Goal: Task Accomplishment & Management: Use online tool/utility

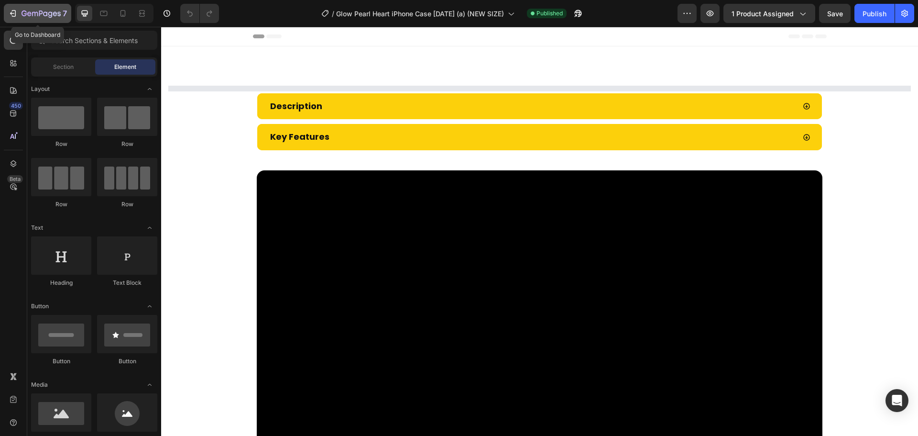
click at [33, 11] on icon "button" at bounding box center [41, 14] width 39 height 8
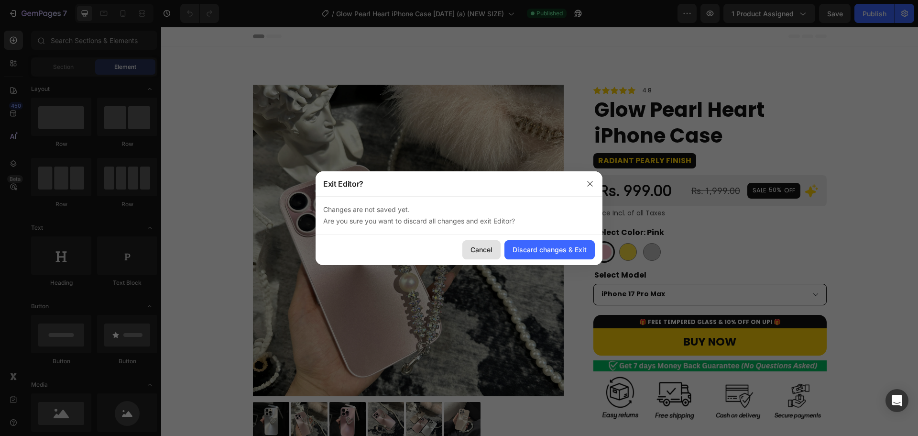
click at [490, 254] on button "Cancel" at bounding box center [481, 249] width 38 height 19
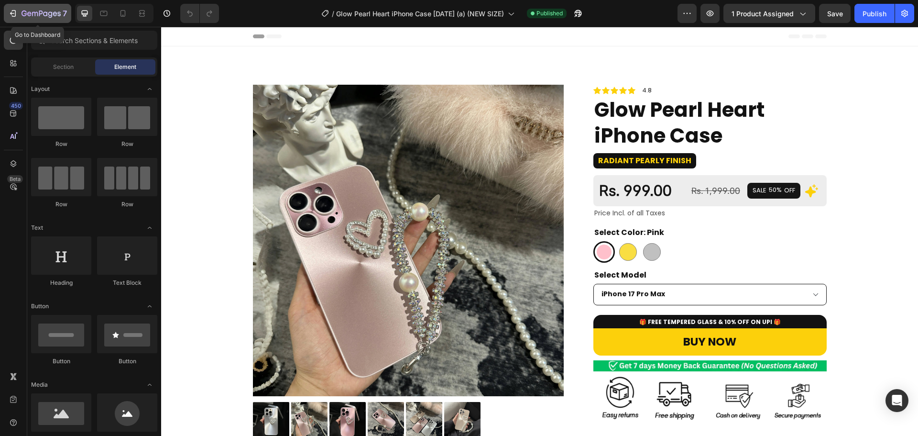
click at [66, 12] on p "7" at bounding box center [65, 13] width 4 height 11
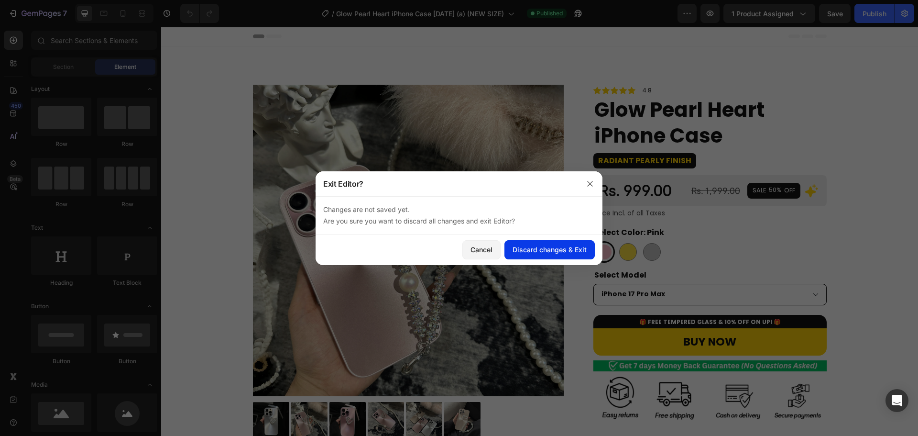
click at [539, 248] on div "Discard changes & Exit" at bounding box center [550, 249] width 74 height 10
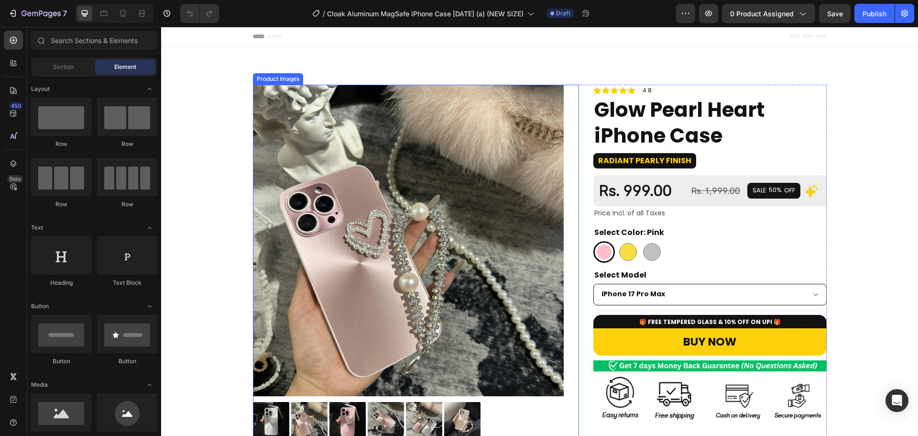
click at [403, 181] on img at bounding box center [408, 240] width 311 height 311
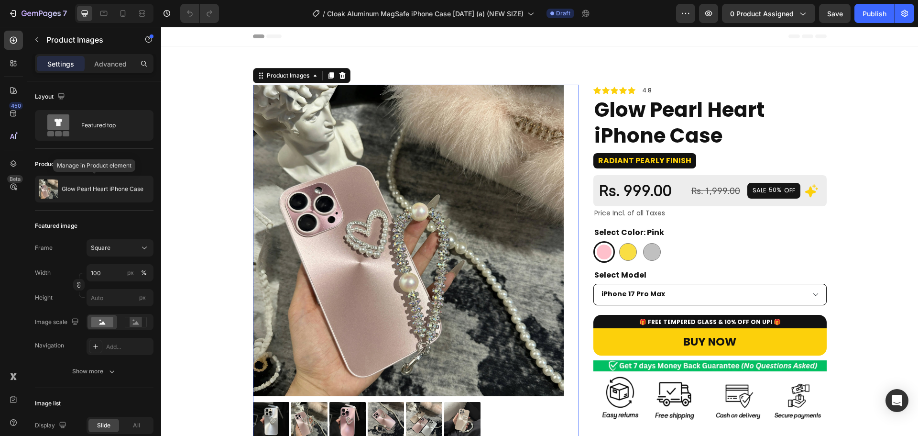
click at [109, 187] on p "Glow Pearl Heart iPhone Case" at bounding box center [103, 189] width 82 height 7
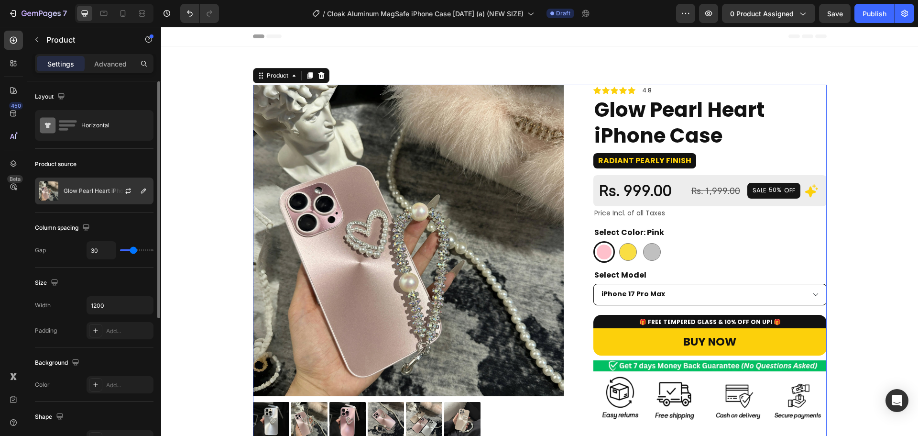
click at [101, 199] on div "Glow Pearl Heart iPhone Case" at bounding box center [94, 190] width 119 height 27
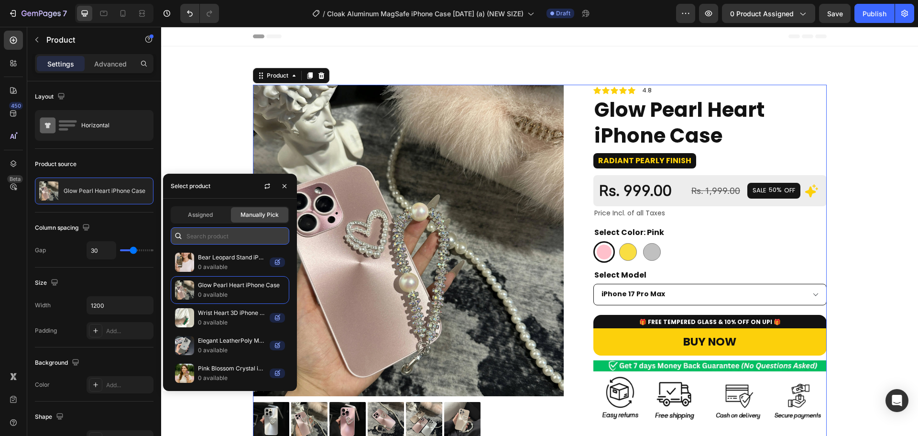
click at [262, 231] on input "text" at bounding box center [230, 235] width 119 height 17
paste input "Cloak Aluminum MagSafe iPhone Case"
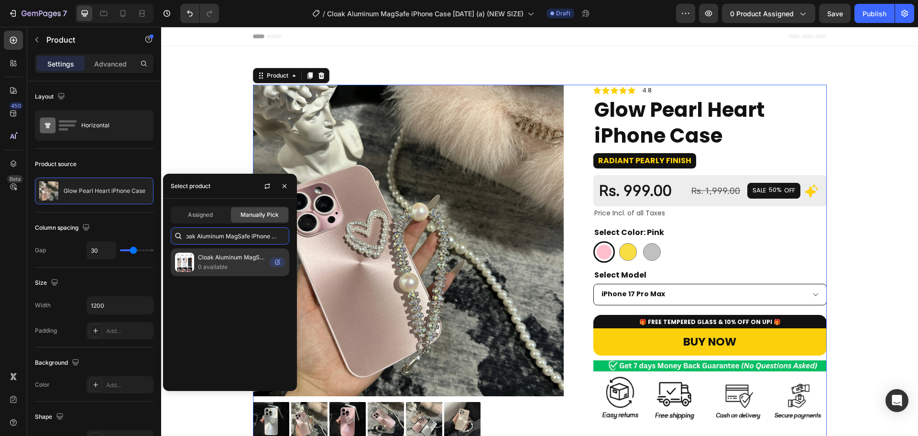
type input "Cloak Aluminum MagSafe iPhone Case"
click at [200, 266] on p "0 available" at bounding box center [232, 267] width 68 height 10
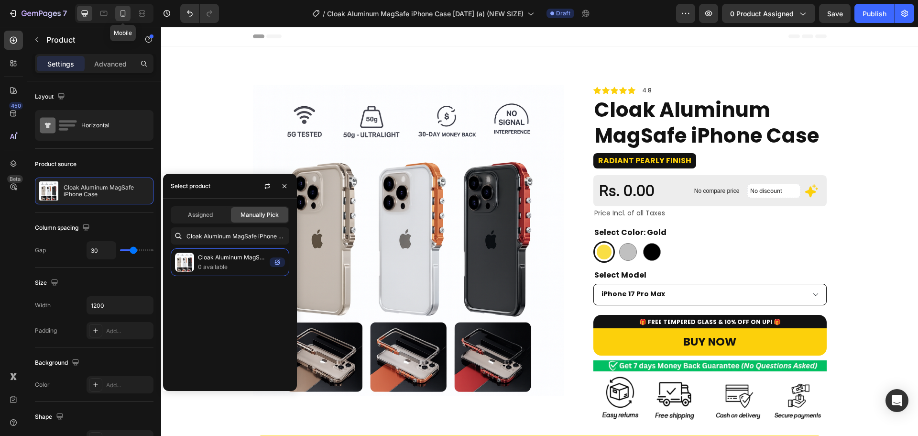
click at [115, 13] on div at bounding box center [122, 13] width 15 height 15
type input "0"
type input "100%"
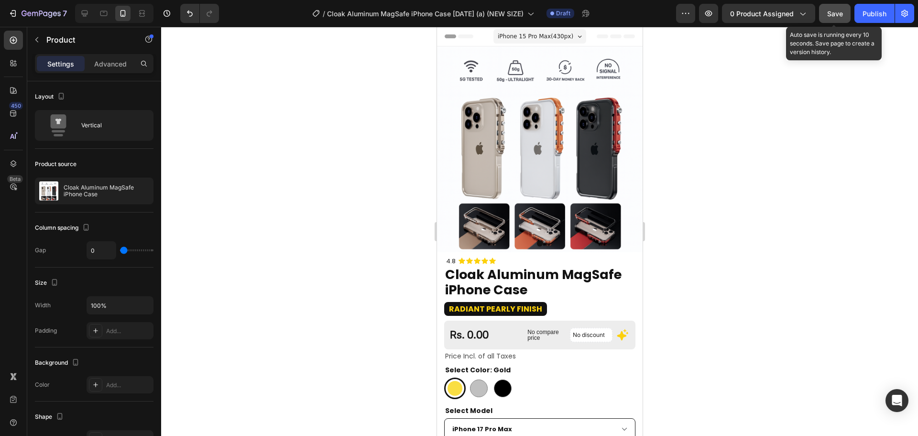
click at [838, 19] on button "Save" at bounding box center [835, 13] width 32 height 19
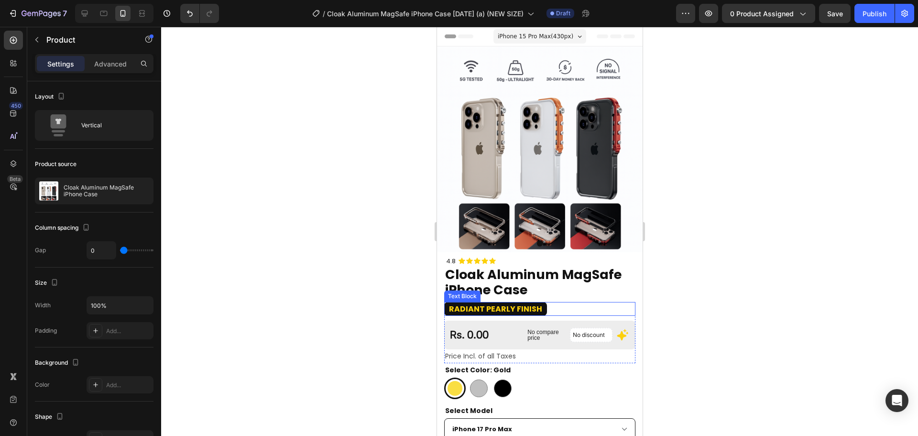
click at [510, 303] on strong "Radiant Pearly Finish" at bounding box center [495, 308] width 93 height 11
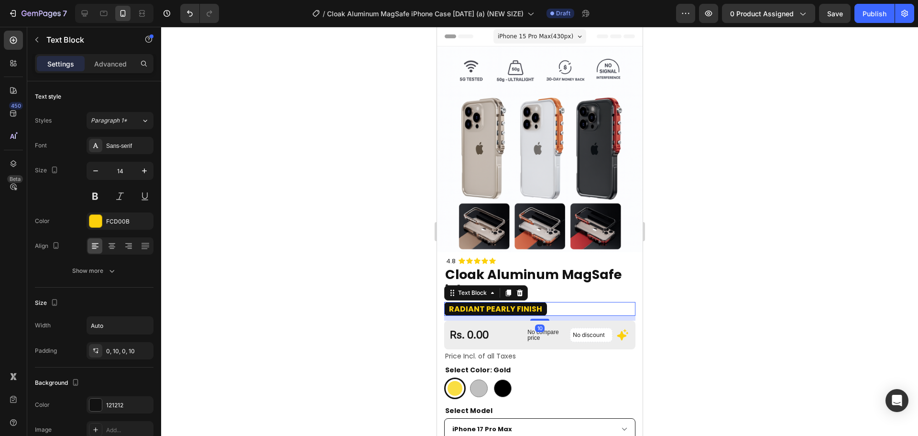
click at [510, 303] on strong "Radiant Pearly Finish" at bounding box center [495, 308] width 93 height 11
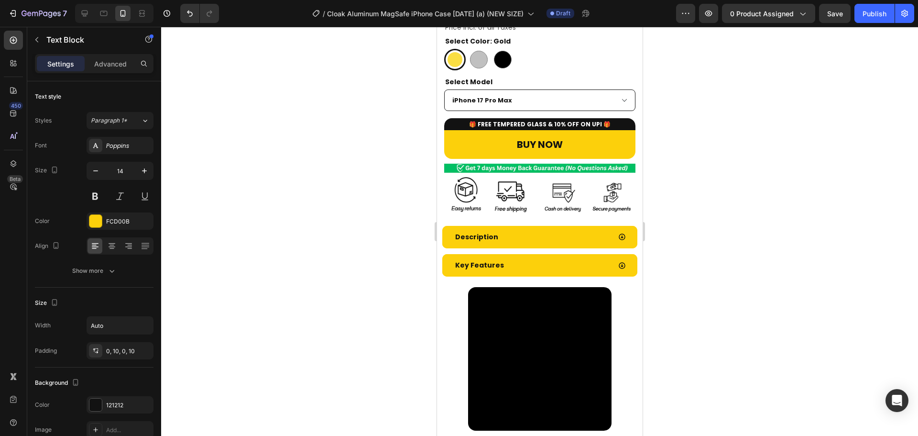
scroll to position [329, 0]
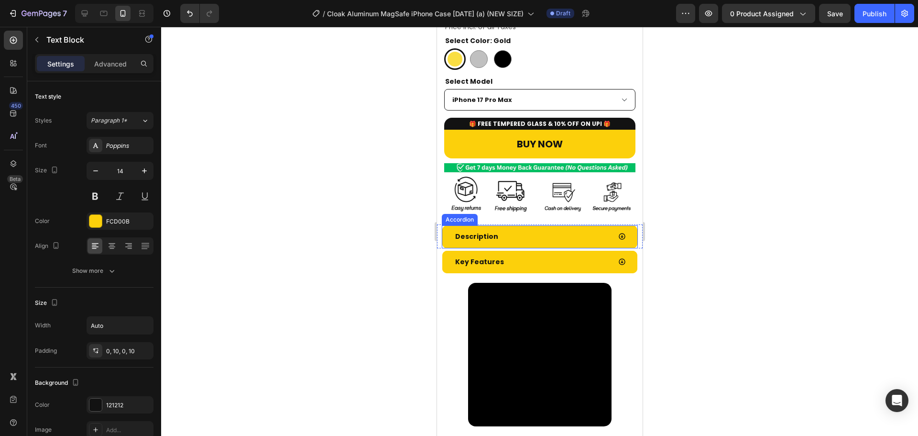
click at [514, 231] on div "Description" at bounding box center [531, 236] width 157 height 15
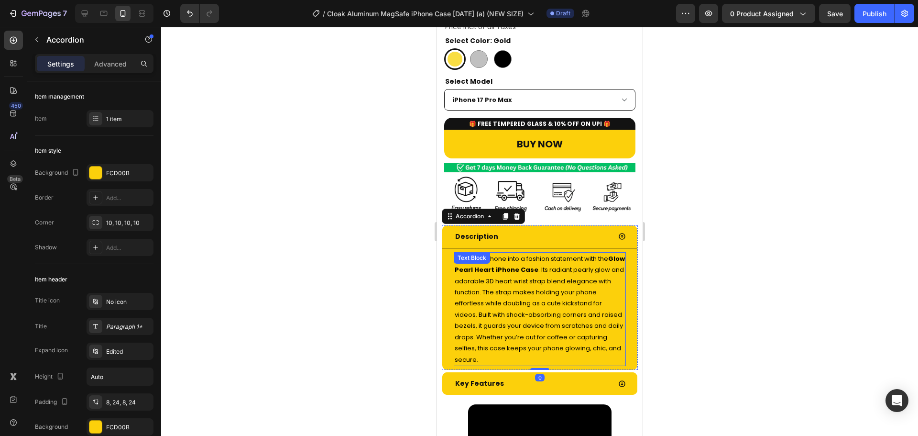
click at [518, 271] on span "Turn your iPhone into a fashion statement with the Glow Pearl Heart iPhone Case…" at bounding box center [539, 309] width 170 height 110
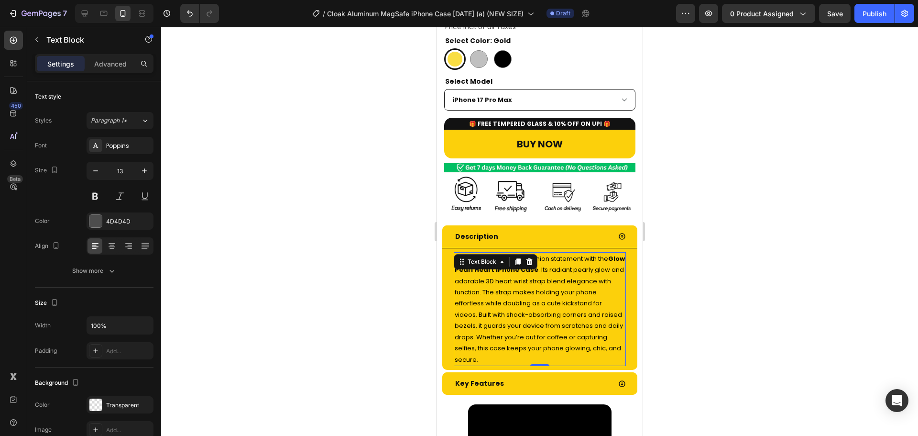
click at [518, 271] on span "Turn your iPhone into a fashion statement with the Glow Pearl Heart iPhone Case…" at bounding box center [539, 309] width 170 height 110
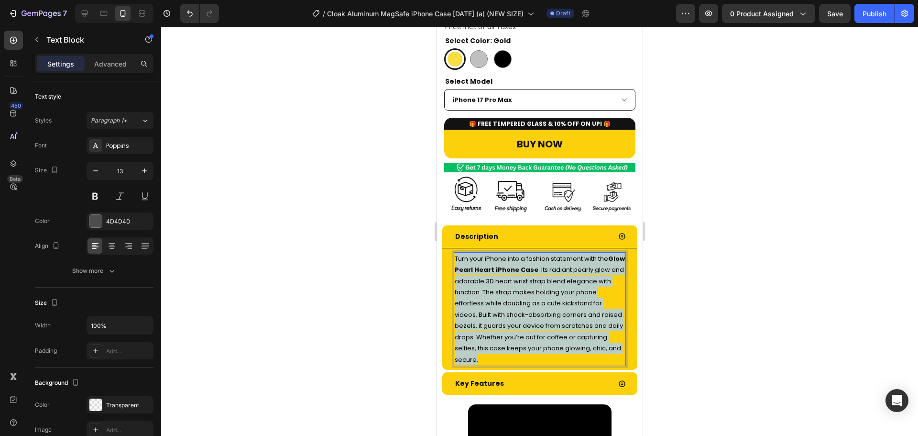
click at [518, 271] on span "Turn your iPhone into a fashion statement with the Glow Pearl Heart iPhone Case…" at bounding box center [539, 309] width 170 height 110
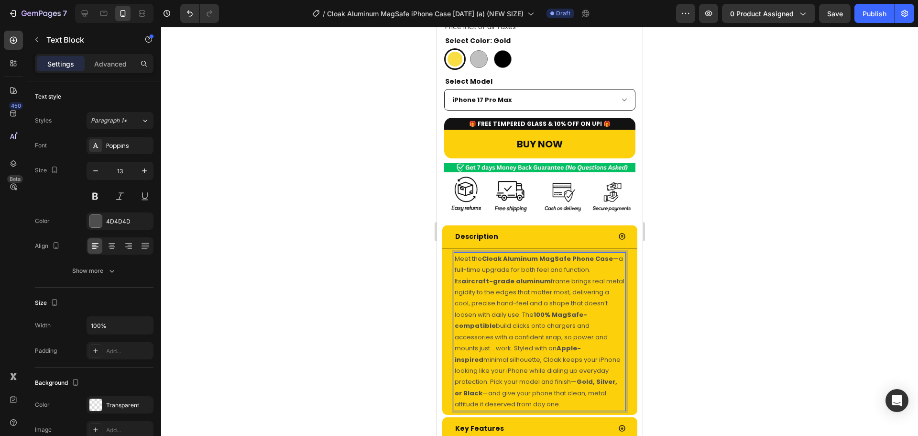
click at [518, 276] on strong "aircraft-grade aluminum" at bounding box center [505, 280] width 89 height 9
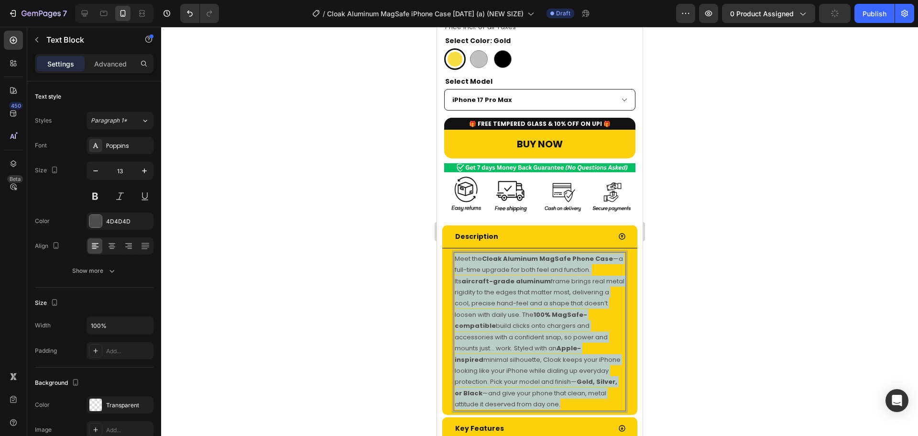
click at [518, 276] on strong "aircraft-grade aluminum" at bounding box center [505, 280] width 89 height 9
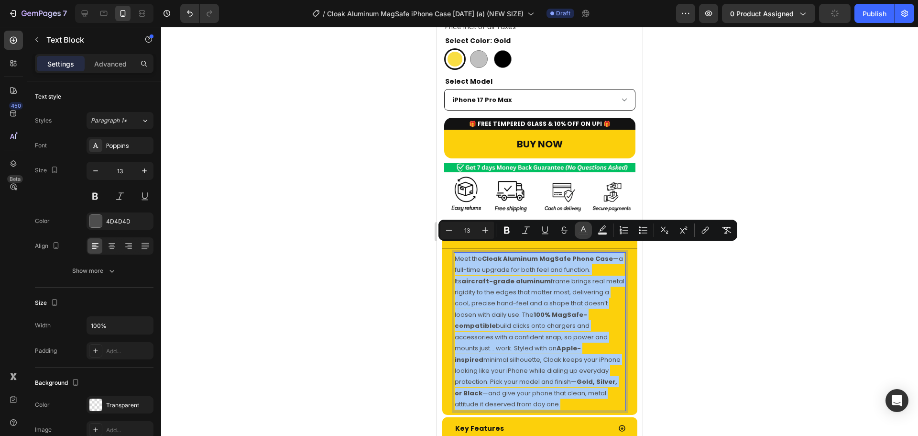
click at [582, 231] on icon "Editor contextual toolbar" at bounding box center [584, 230] width 10 height 10
type input "4D4D4D"
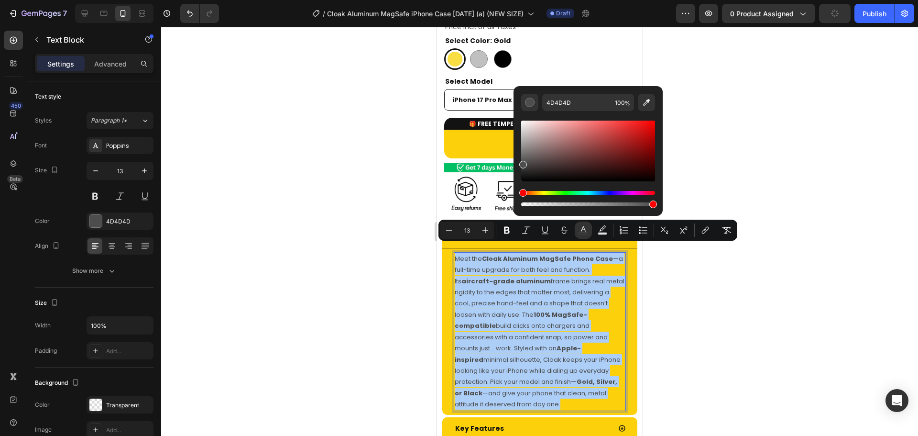
drag, startPoint x: 997, startPoint y: 202, endPoint x: 489, endPoint y: 268, distance: 512.3
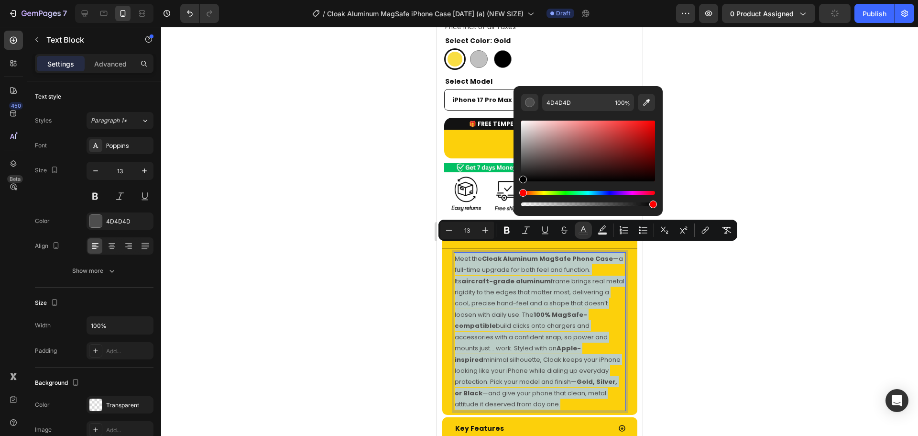
type input "000000"
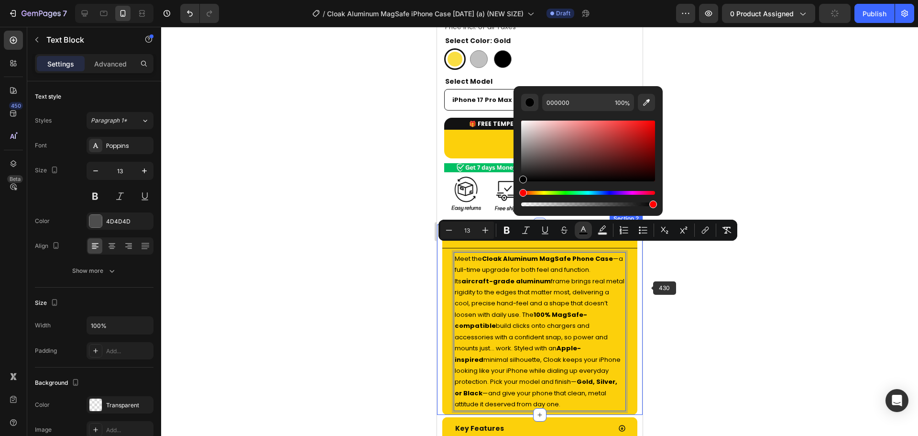
click at [671, 293] on div at bounding box center [539, 231] width 757 height 409
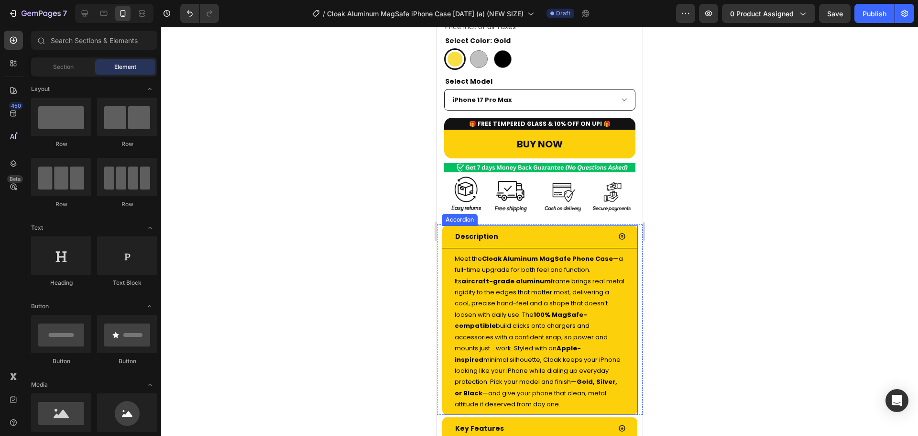
click at [571, 229] on div "Description" at bounding box center [531, 236] width 157 height 15
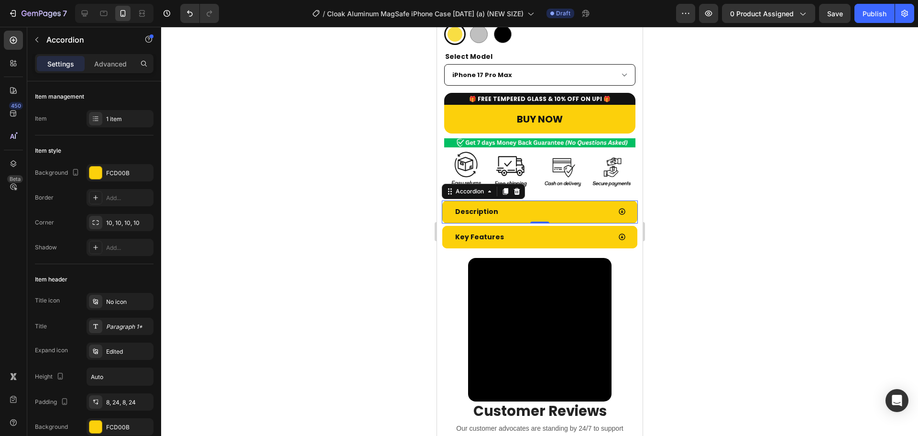
scroll to position [357, 0]
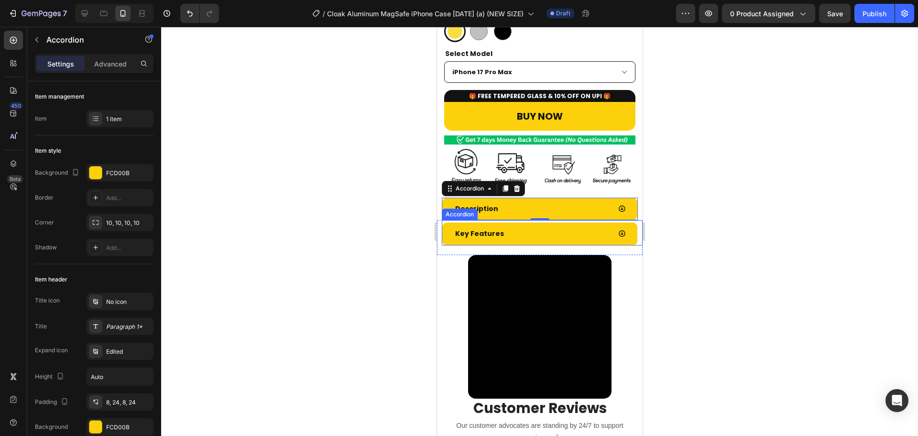
click at [550, 233] on div "Key Features" at bounding box center [539, 233] width 195 height 23
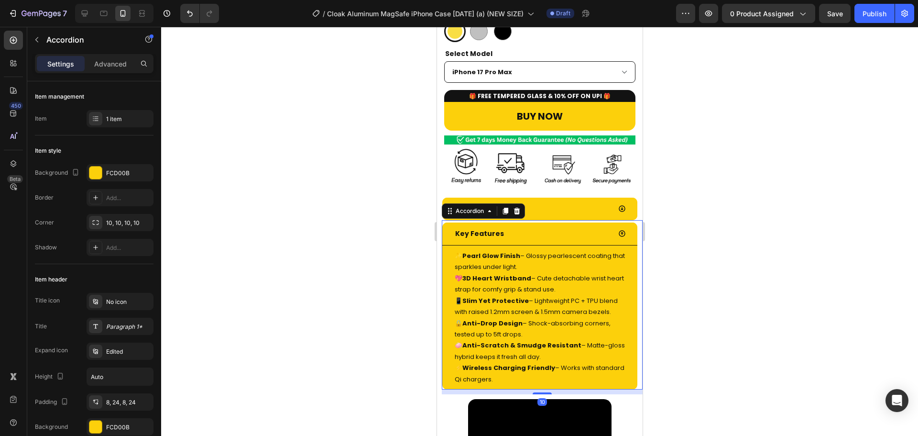
click at [546, 257] on p "✨ Pearl Glow Finish – Glossy pearlescent coating that sparkles under light. 💖 3…" at bounding box center [539, 317] width 170 height 134
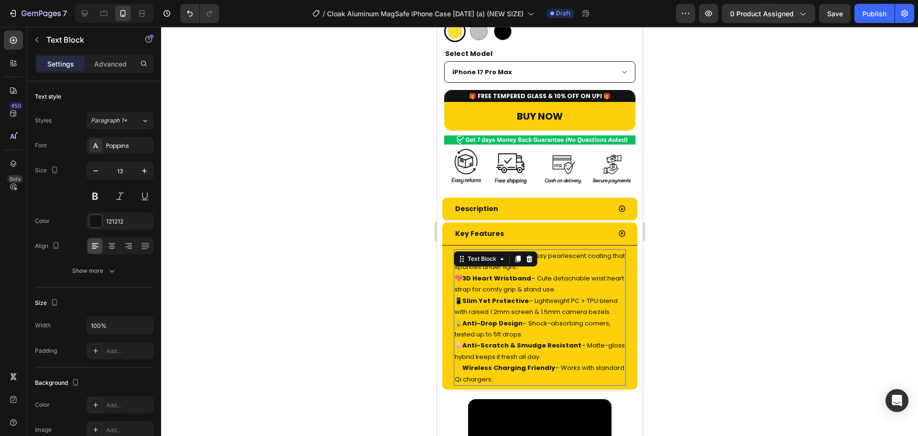
click at [546, 257] on p "✨ Pearl Glow Finish – Glossy pearlescent coating that sparkles under light. 💖 3…" at bounding box center [539, 317] width 170 height 134
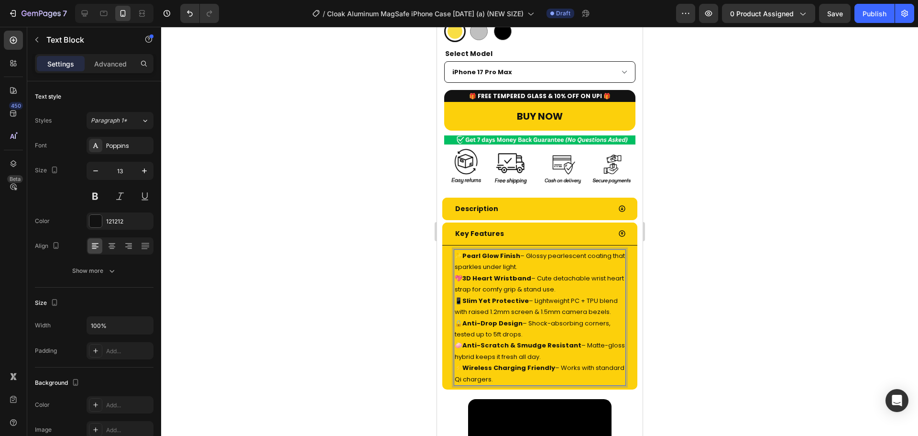
click at [546, 257] on p "✨ Pearl Glow Finish – Glossy pearlescent coating that sparkles under light. 💖 3…" at bounding box center [539, 317] width 170 height 134
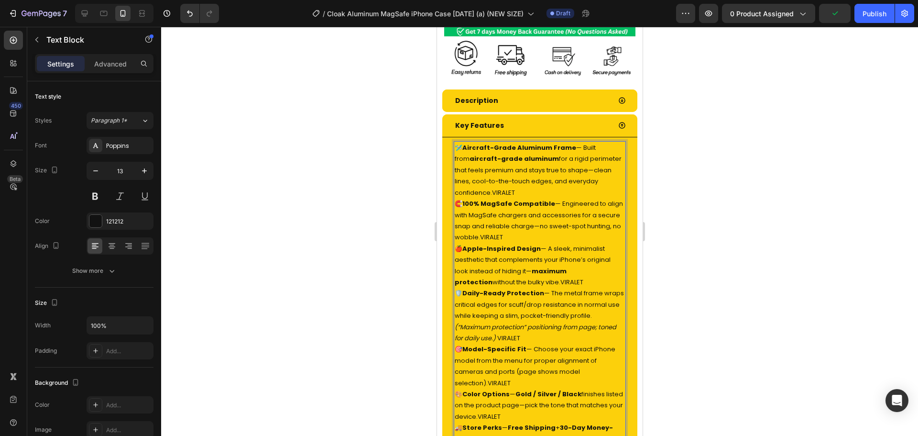
scroll to position [484, 0]
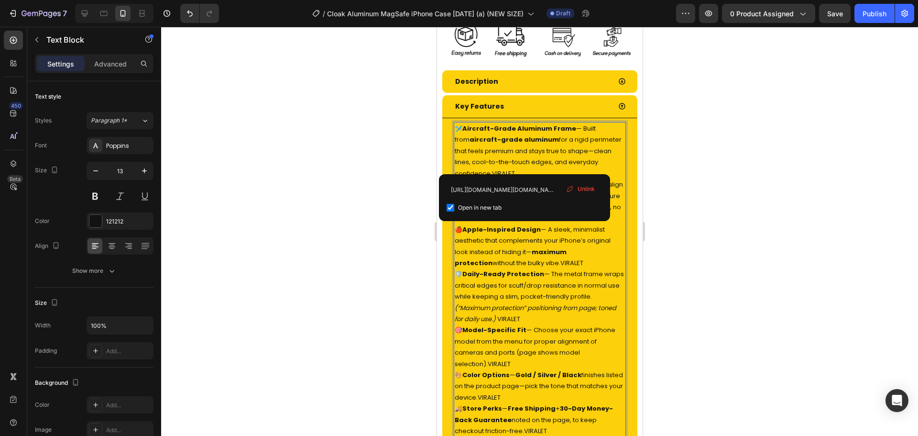
drag, startPoint x: 516, startPoint y: 165, endPoint x: 518, endPoint y: 160, distance: 5.3
click at [518, 160] on p "🛩️ Aircraft-Grade Aluminum Frame — Built from aircraft-grade aluminum for a rig…" at bounding box center [539, 151] width 170 height 56
click at [586, 186] on span "Unlink" at bounding box center [586, 189] width 17 height 9
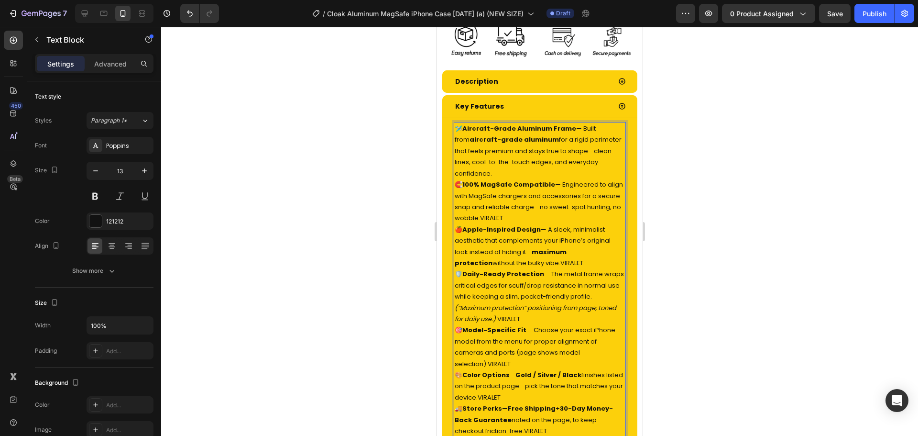
click at [503, 213] on link "VIRALET" at bounding box center [491, 217] width 23 height 9
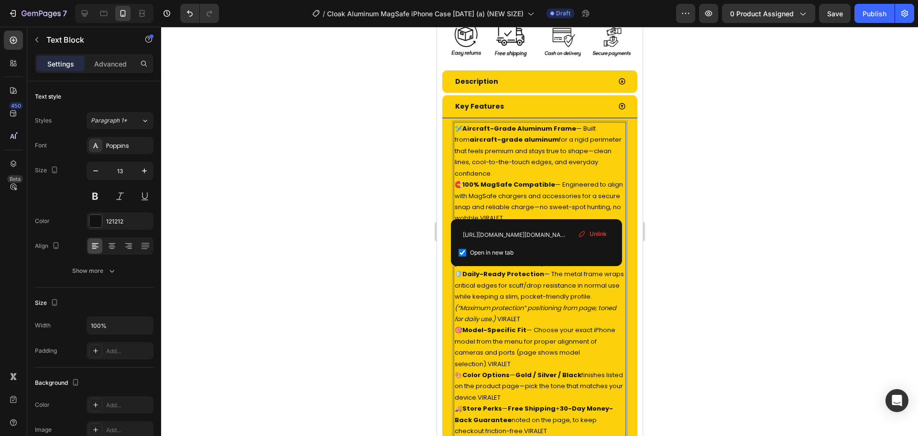
click at [586, 231] on div "Unlink" at bounding box center [592, 234] width 36 height 12
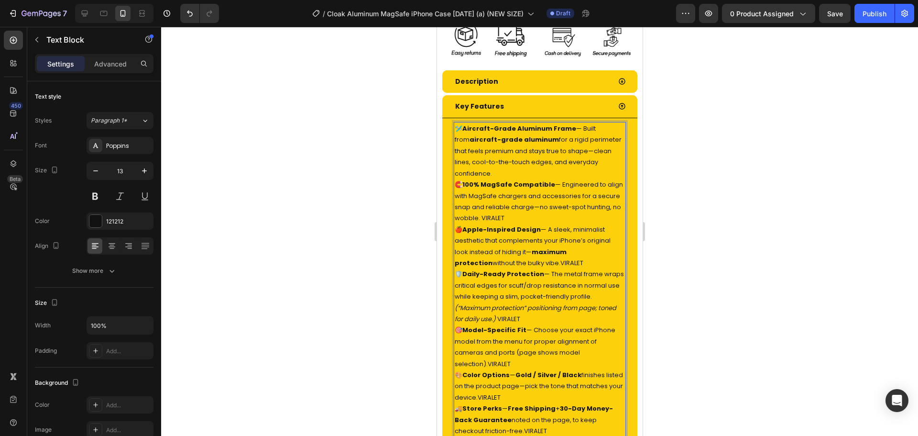
drag, startPoint x: 539, startPoint y: 209, endPoint x: 517, endPoint y: 208, distance: 22.0
click at [517, 208] on p "🧲 100% MagSafe Compatible — Engineered to align with MagSafe chargers and acces…" at bounding box center [539, 201] width 170 height 45
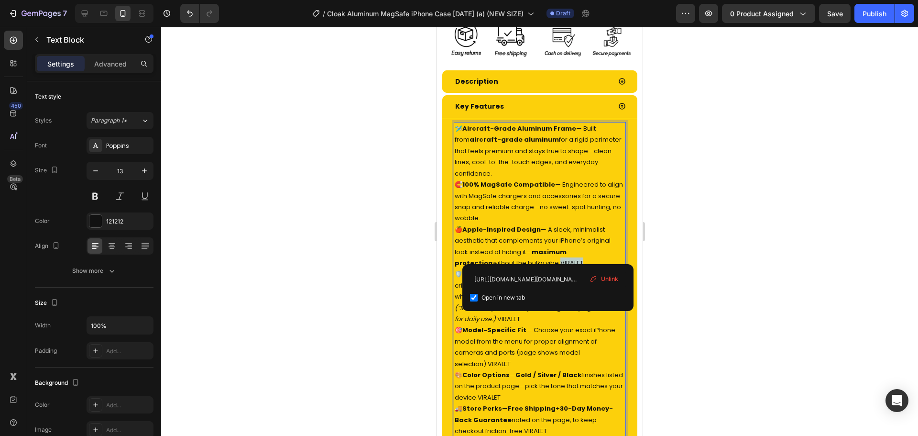
drag, startPoint x: 555, startPoint y: 249, endPoint x: 525, endPoint y: 250, distance: 30.6
click at [525, 250] on p "🍎 Apple-Inspired Design — A sleek, minimalist aesthetic that complements your i…" at bounding box center [539, 246] width 170 height 45
drag, startPoint x: 607, startPoint y: 277, endPoint x: 170, endPoint y: 251, distance: 437.9
click at [607, 277] on span "Unlink" at bounding box center [609, 279] width 17 height 9
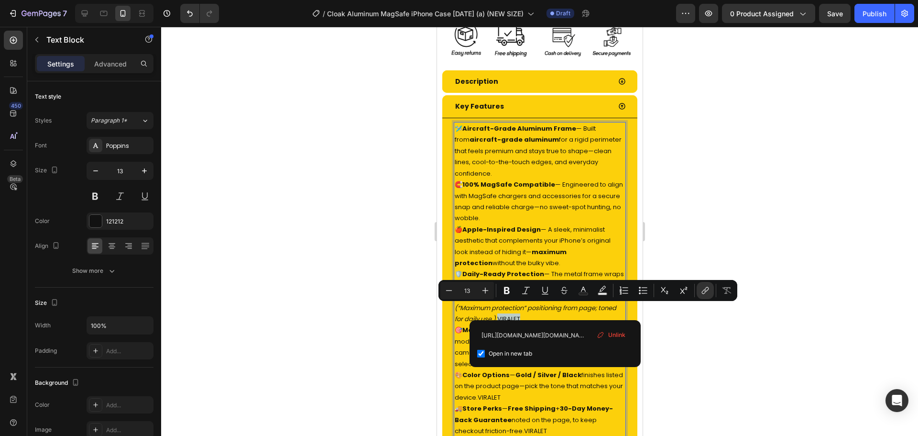
drag, startPoint x: 552, startPoint y: 306, endPoint x: 539, endPoint y: 306, distance: 13.4
click at [539, 306] on p "🛡️ Daily-Ready Protection — The metal frame wraps critical edges for scuff/drop…" at bounding box center [539, 296] width 170 height 56
drag, startPoint x: 615, startPoint y: 335, endPoint x: 176, endPoint y: 306, distance: 440.5
click at [615, 335] on span "Unlink" at bounding box center [616, 334] width 17 height 9
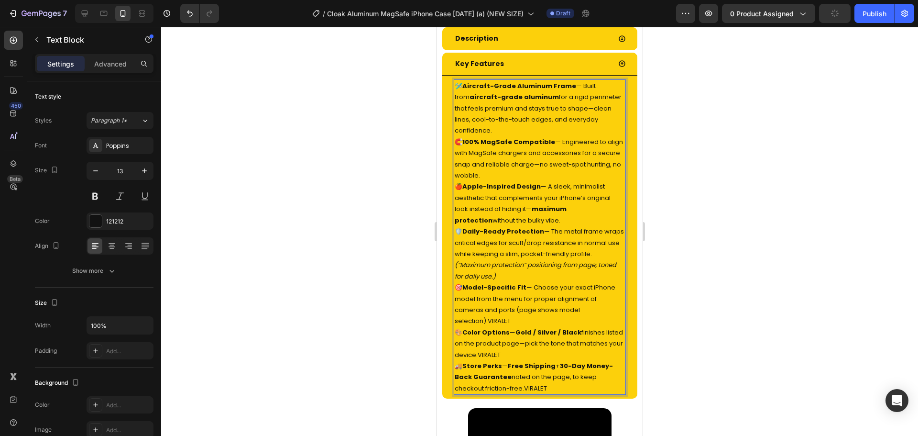
scroll to position [533, 0]
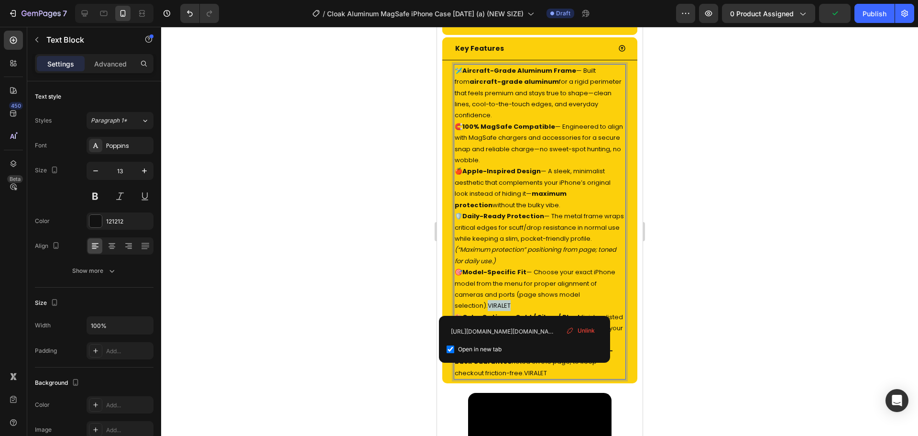
drag, startPoint x: 480, startPoint y: 307, endPoint x: 451, endPoint y: 302, distance: 29.5
click at [451, 302] on div "🛩️ Aircraft-Grade Aluminum Frame — Built from aircraft-grade aluminum for a rig…" at bounding box center [539, 221] width 195 height 323
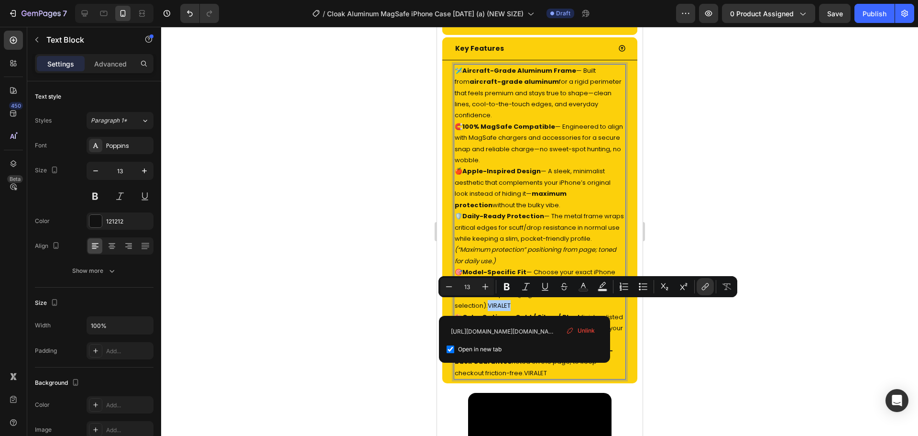
click at [586, 333] on span "Unlink" at bounding box center [586, 330] width 17 height 9
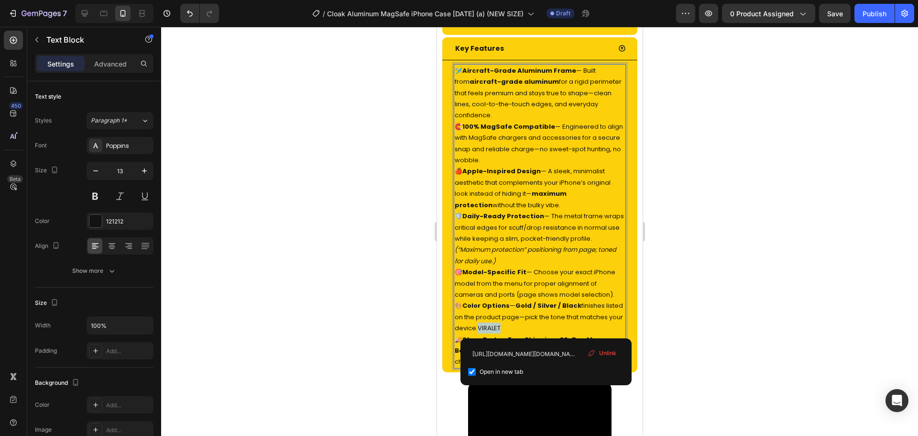
click at [524, 328] on p "🎨 Color Options — Gold / Silver / Black finishes listed on the product page—pic…" at bounding box center [539, 316] width 170 height 33
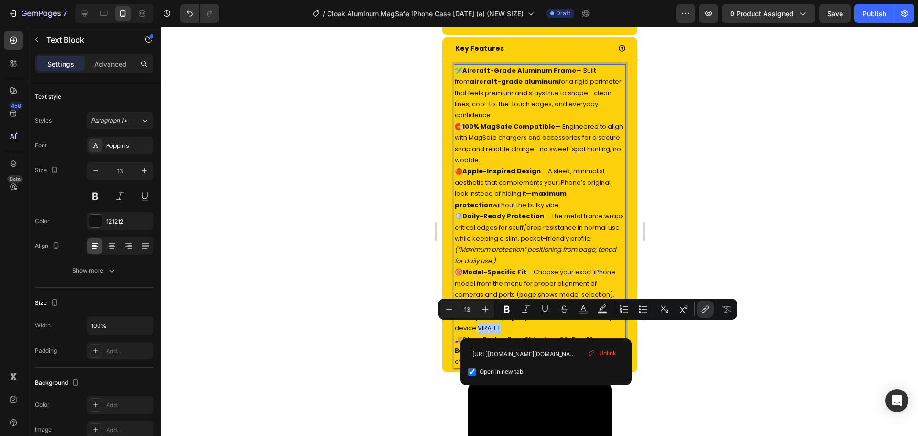
drag, startPoint x: 609, startPoint y: 356, endPoint x: 171, endPoint y: 325, distance: 439.2
click at [609, 356] on span "Unlink" at bounding box center [607, 353] width 17 height 9
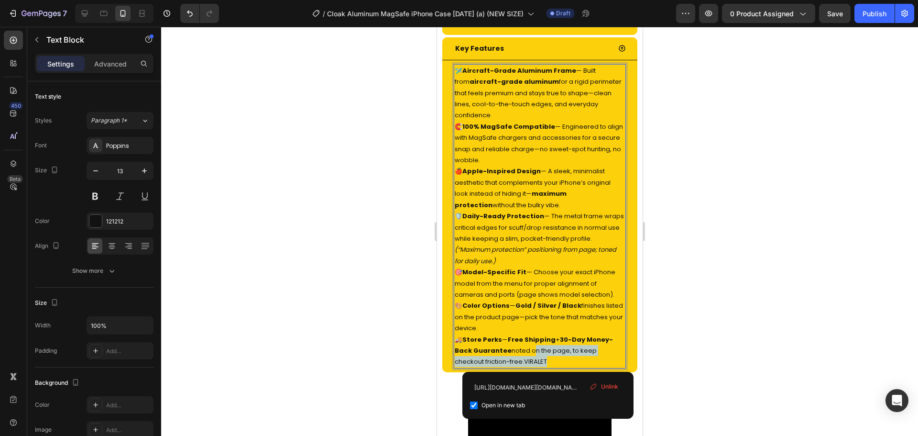
drag, startPoint x: 557, startPoint y: 361, endPoint x: 527, endPoint y: 356, distance: 30.5
click at [527, 356] on p "🚚 Store Perks — Free Shipping + 30-Day Money-Back Guarantee noted on the page, …" at bounding box center [539, 350] width 170 height 33
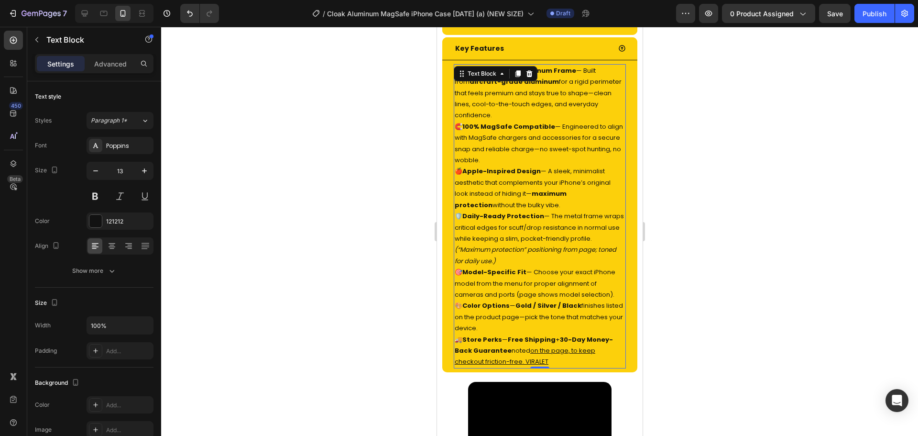
click at [558, 363] on p "🚚 Store Perks — Free Shipping + 30-Day Money-Back Guarantee noted on the page, …" at bounding box center [539, 350] width 170 height 33
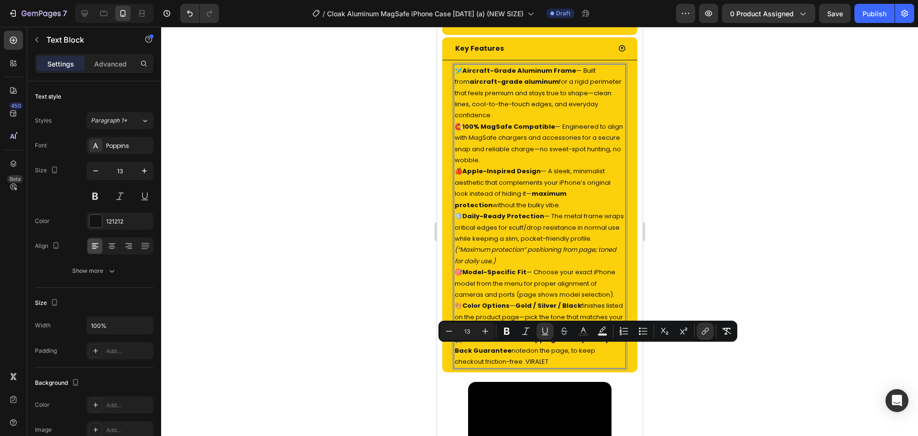
click at [559, 361] on p "🚚 Store Perks — Free Shipping + 30-Day Money-Back Guarantee noted on the page, …" at bounding box center [539, 350] width 170 height 33
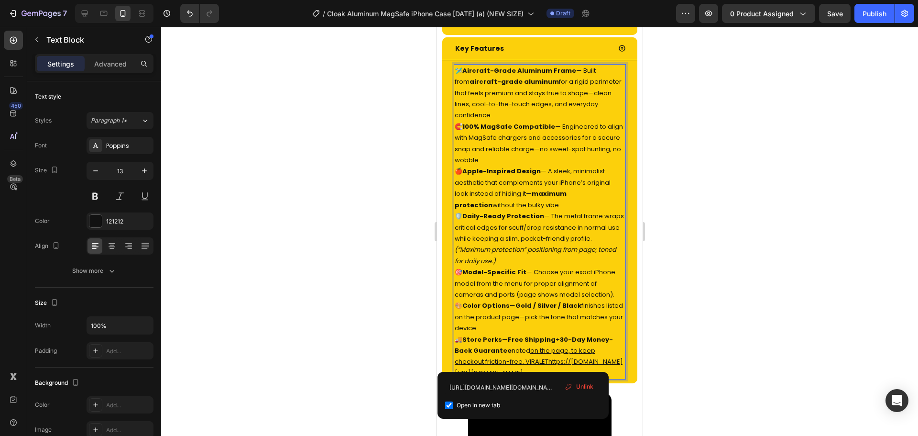
drag, startPoint x: 559, startPoint y: 362, endPoint x: 537, endPoint y: 362, distance: 22.0
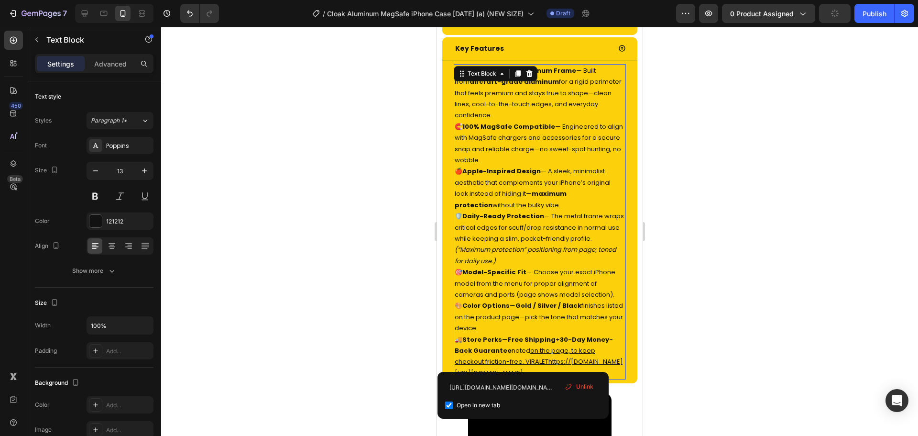
click at [588, 388] on span "Unlink" at bounding box center [584, 386] width 17 height 9
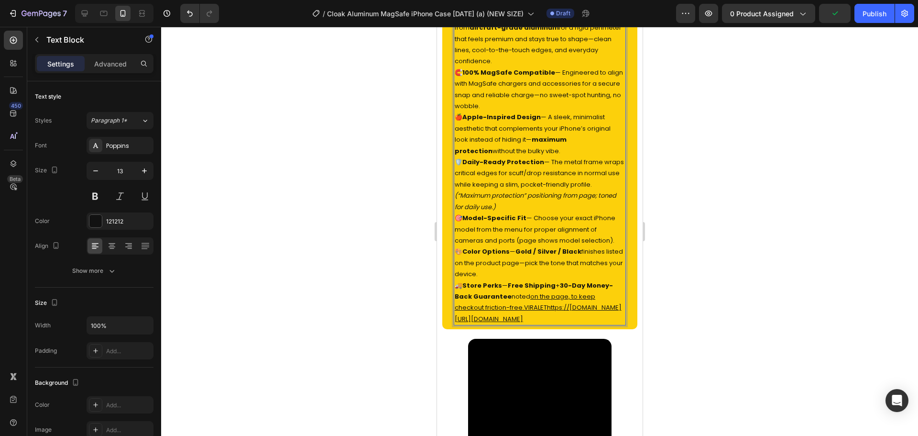
scroll to position [589, 0]
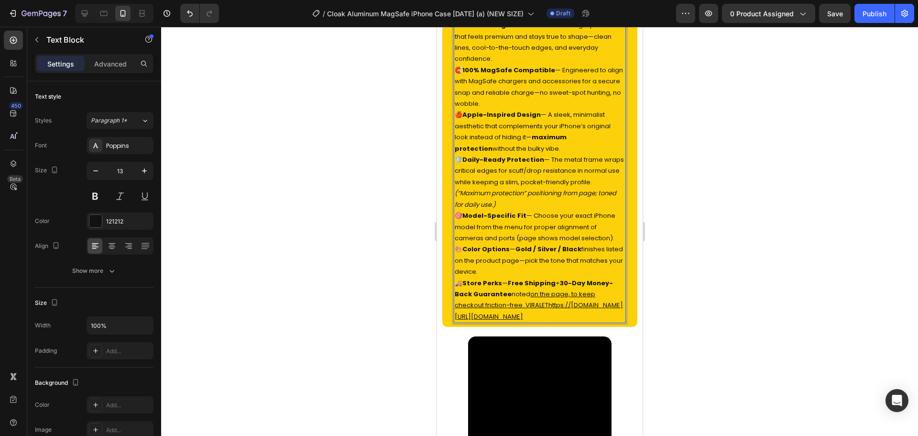
drag, startPoint x: 614, startPoint y: 349, endPoint x: 455, endPoint y: 314, distance: 163.1
click at [455, 314] on p "🚚 Store Perks — Free Shipping + 30-Day Money-Back Guarantee noted on the page, …" at bounding box center [539, 299] width 170 height 45
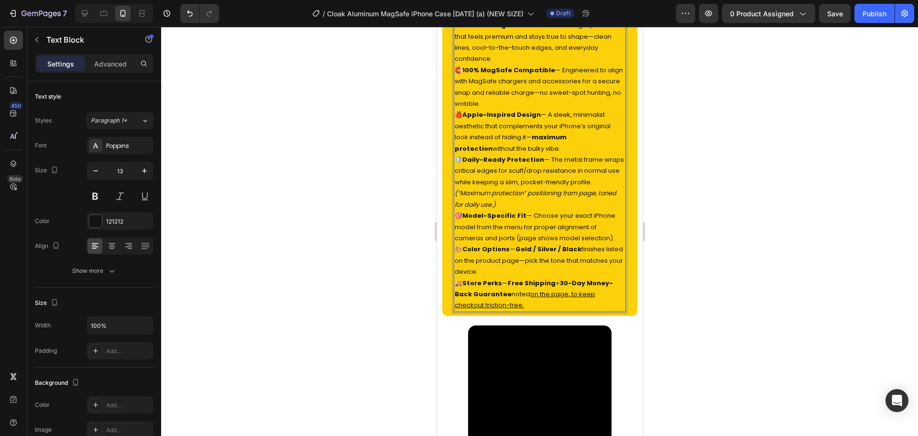
drag, startPoint x: 530, startPoint y: 299, endPoint x: 526, endPoint y: 293, distance: 8.2
click at [526, 293] on p "🚚 Store Perks — Free Shipping + 30-Day Money-Back Guarantee noted on the page, …" at bounding box center [539, 293] width 170 height 33
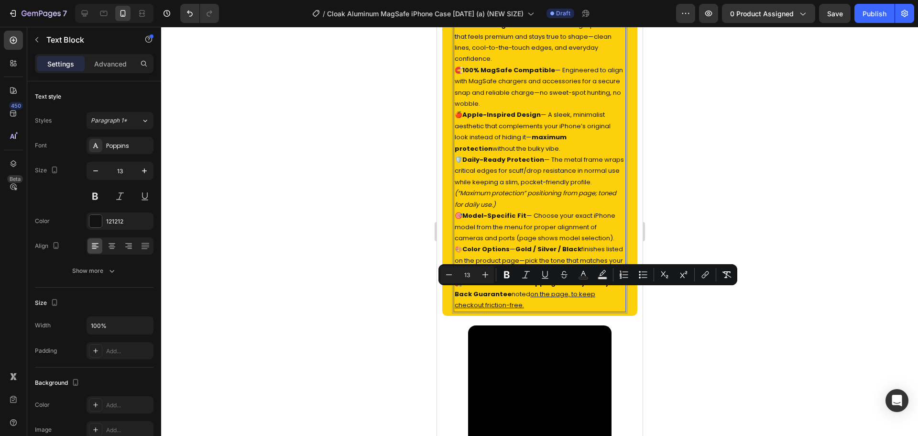
click at [538, 303] on p "🚚 Store Perks — Free Shipping + 30-Day Money-Back Guarantee noted on the page, …" at bounding box center [539, 293] width 170 height 33
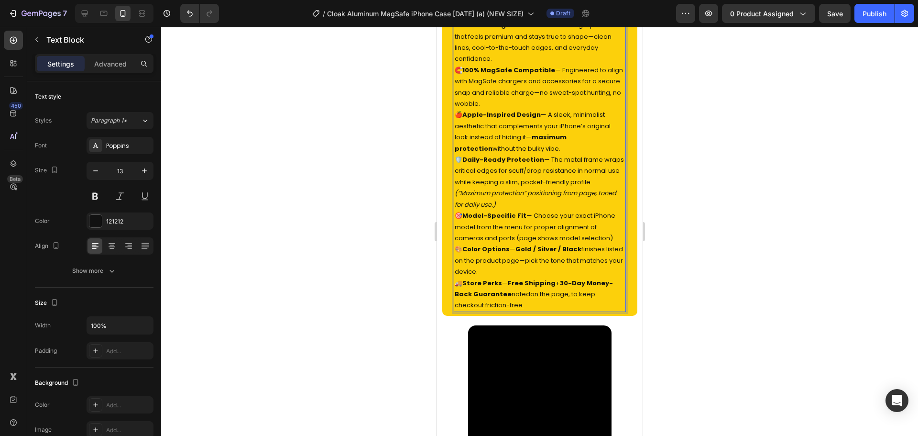
drag, startPoint x: 536, startPoint y: 305, endPoint x: 528, endPoint y: 293, distance: 14.2
click at [530, 294] on p "🚚 Store Perks — Free Shipping + 30-Day Money-Back Guarantee noted on the page, …" at bounding box center [539, 293] width 170 height 33
click at [527, 293] on u "on the page, to keep checkout friction-free." at bounding box center [524, 299] width 141 height 20
drag, startPoint x: 527, startPoint y: 293, endPoint x: 532, endPoint y: 304, distance: 12.2
click at [532, 304] on p "🚚 Store Perks — Free Shipping + 30-Day Money-Back Guarantee noted on the page, …" at bounding box center [539, 293] width 170 height 33
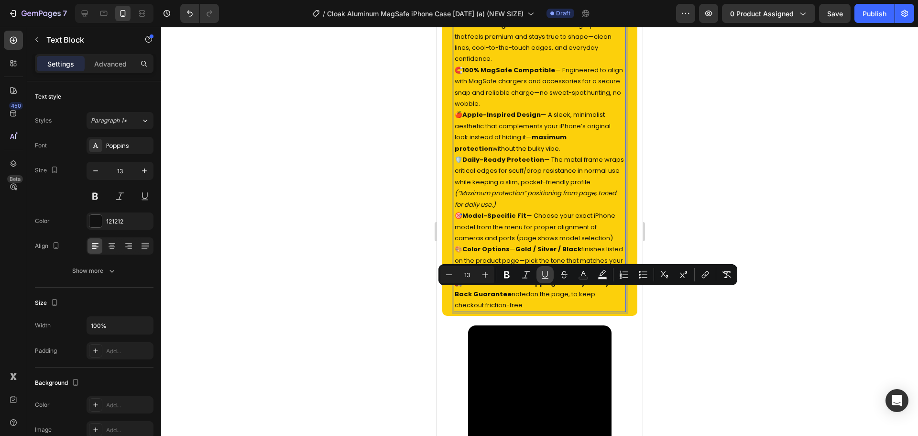
click at [546, 269] on button "Underline" at bounding box center [545, 274] width 17 height 17
click at [545, 315] on div "🛩️ Aircraft-Grade Aluminum Frame — Built from aircraft-grade aluminum for a rig…" at bounding box center [539, 160] width 195 height 312
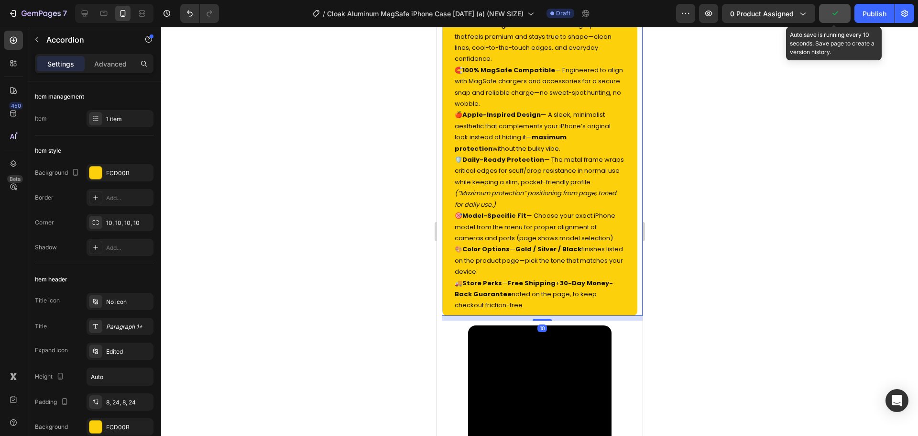
click at [837, 22] on button "button" at bounding box center [835, 13] width 32 height 19
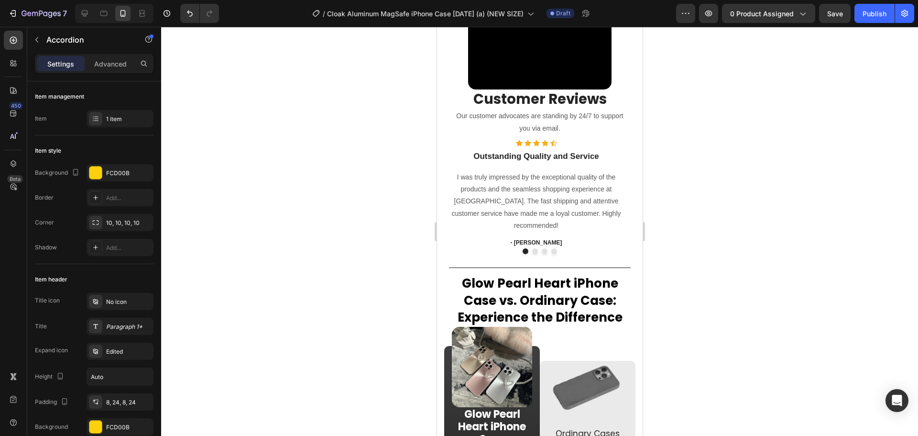
scroll to position [1023, 0]
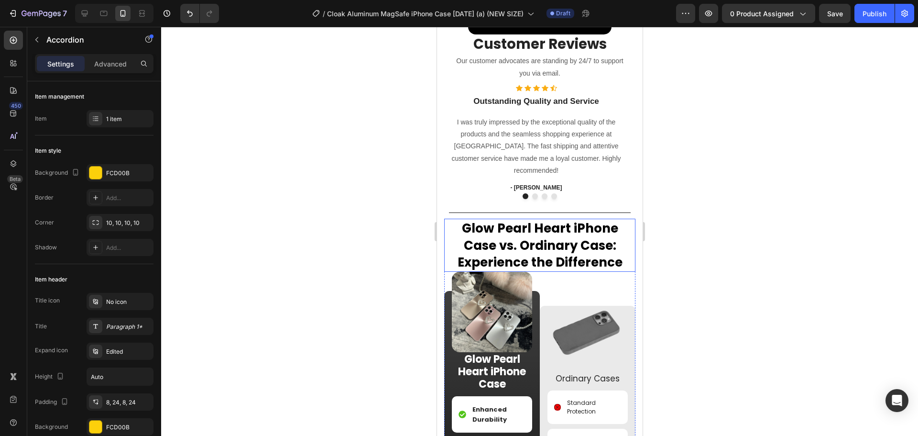
click at [506, 254] on span "Glow Pearl Heart iPhone Case vs. Ordinary Case" at bounding box center [540, 237] width 156 height 34
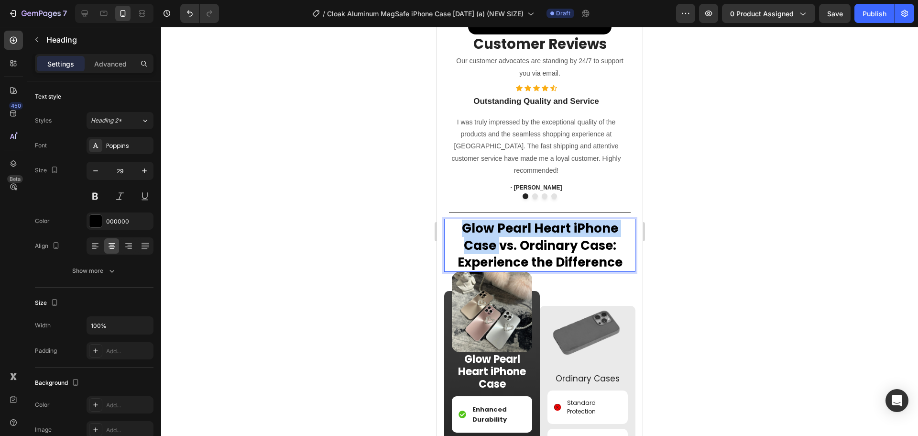
drag, startPoint x: 491, startPoint y: 290, endPoint x: 455, endPoint y: 272, distance: 40.0
click at [455, 271] on p "Glow Pearl Heart iPhone Case vs. Ordinary Case : Experience the Difference" at bounding box center [539, 245] width 189 height 51
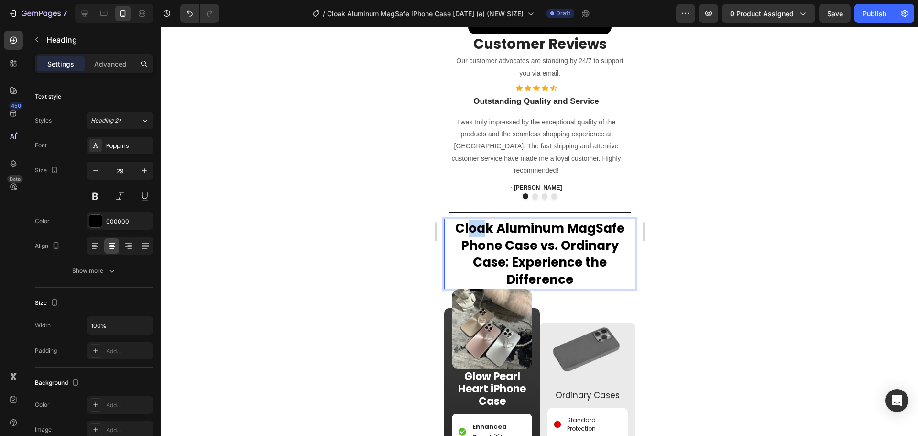
drag, startPoint x: 468, startPoint y: 275, endPoint x: 484, endPoint y: 278, distance: 16.1
click at [484, 271] on span "Cloak Aluminum MagSafe Phone Case vs. Ordinary Case" at bounding box center [539, 246] width 169 height 52
drag, startPoint x: 541, startPoint y: 293, endPoint x: 573, endPoint y: 306, distance: 34.3
click at [573, 288] on p "Cloak Aluminum MagSafe Phone Case vs. Ordinary Case : Experience the Difference" at bounding box center [539, 254] width 189 height 68
click at [558, 288] on span ": Experience the Difference" at bounding box center [555, 270] width 101 height 34
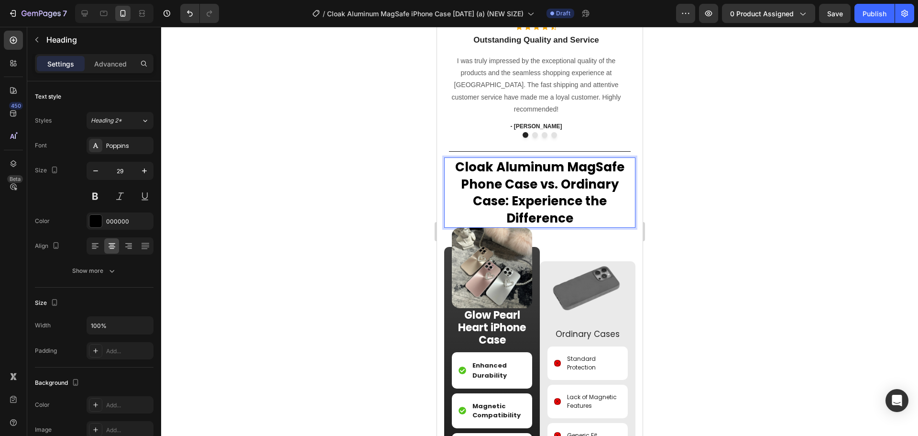
scroll to position [1211, 0]
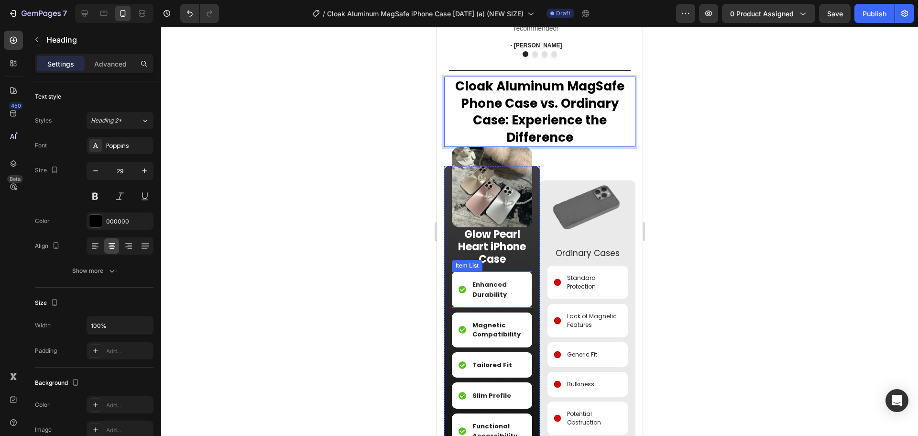
click at [492, 243] on strong "Glow Pearl Heart iPhone Case" at bounding box center [492, 247] width 68 height 40
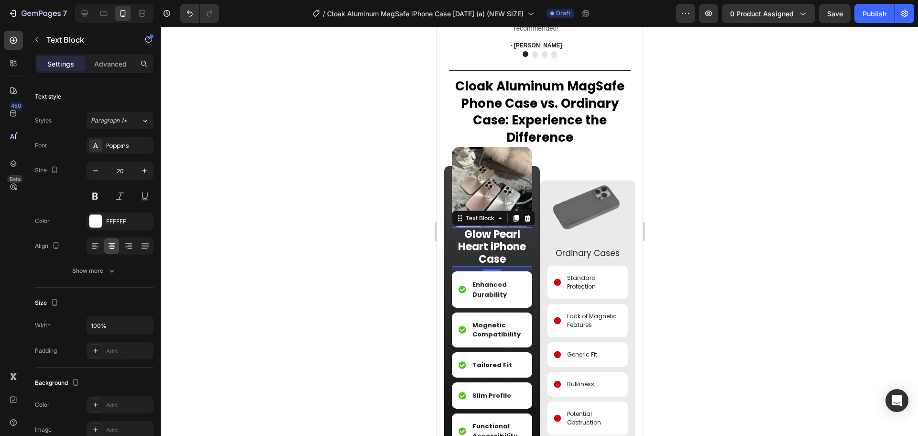
click at [492, 243] on strong "Glow Pearl Heart iPhone Case" at bounding box center [492, 247] width 68 height 40
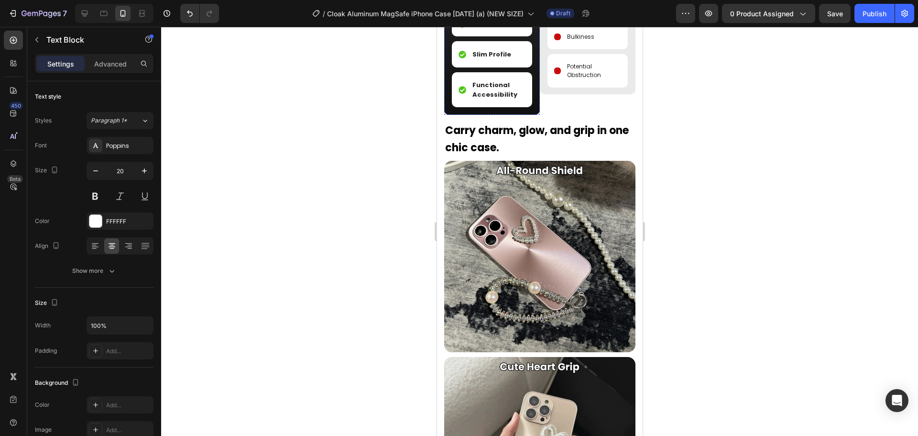
scroll to position [1565, 0]
click at [531, 134] on h2 "Carry charm, glow, and grip in one chic case." at bounding box center [539, 137] width 191 height 36
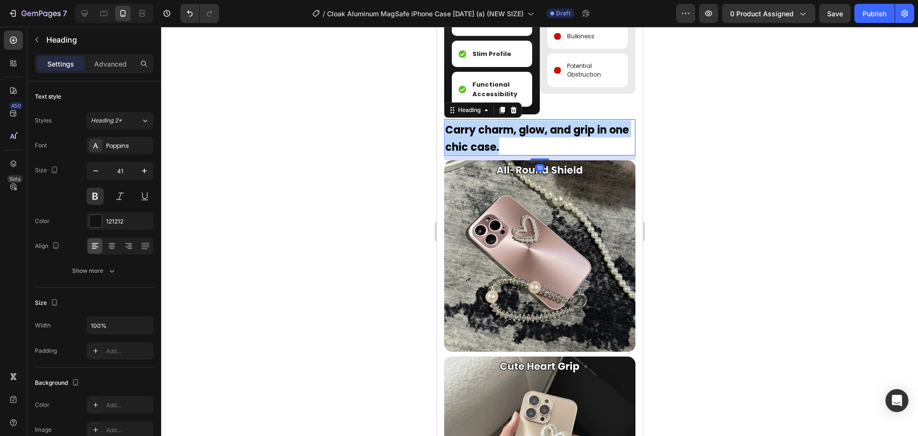
click at [531, 134] on p "Carry charm, glow, and grip in one chic case." at bounding box center [539, 137] width 189 height 34
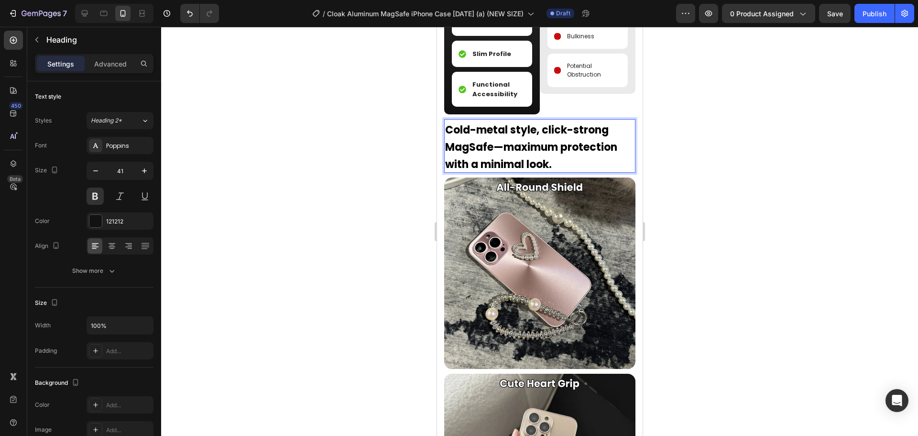
click at [498, 144] on strong "Cold-metal style, click-strong MagSafe—maximum protection with a minimal look." at bounding box center [531, 146] width 172 height 49
click at [830, 9] on div "Save" at bounding box center [835, 14] width 16 height 10
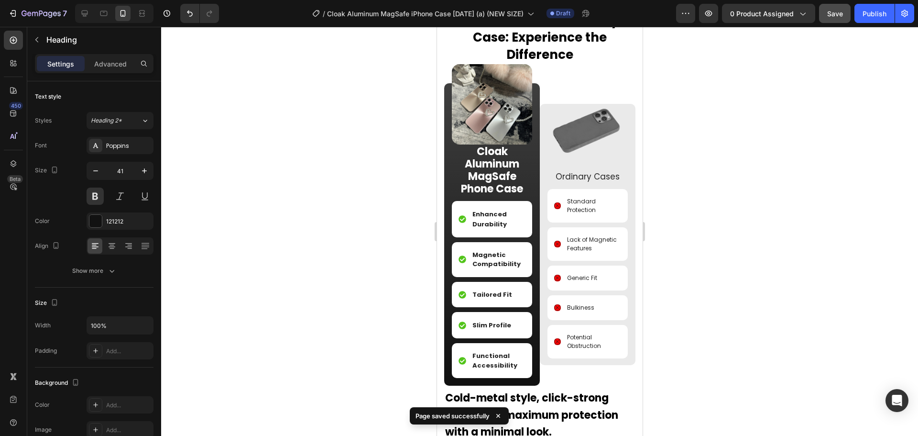
scroll to position [982, 0]
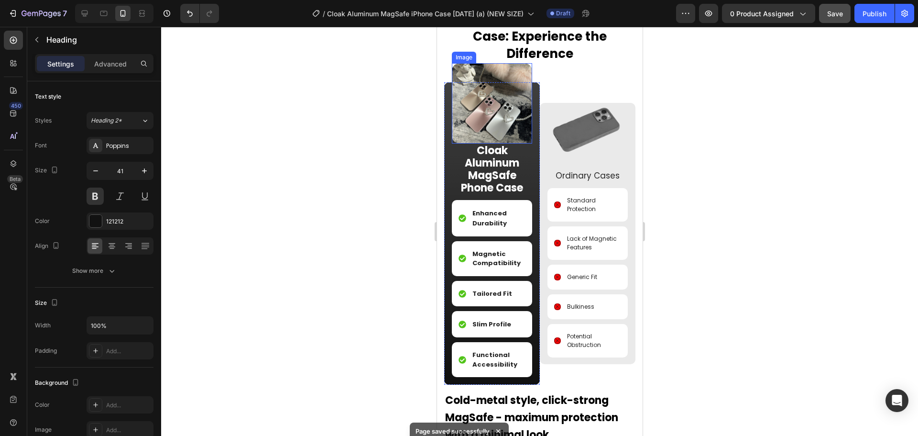
click at [488, 106] on img at bounding box center [491, 103] width 80 height 80
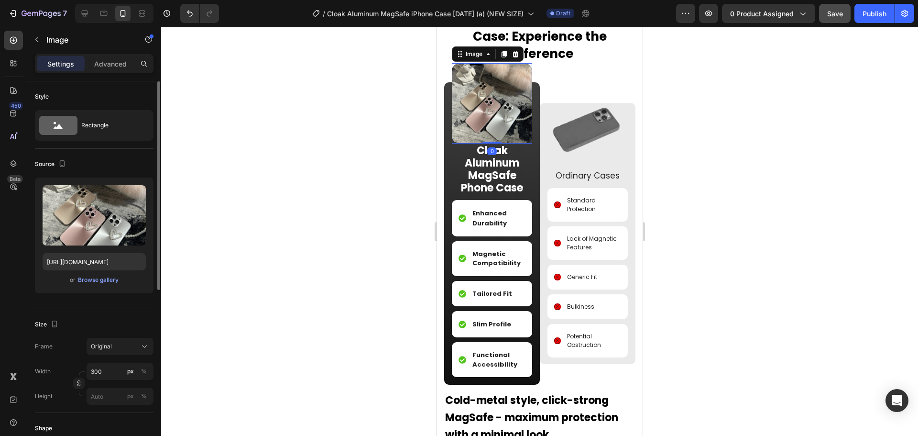
click at [97, 274] on div "or Browse gallery" at bounding box center [94, 279] width 103 height 11
click at [98, 276] on div "Browse gallery" at bounding box center [98, 279] width 41 height 9
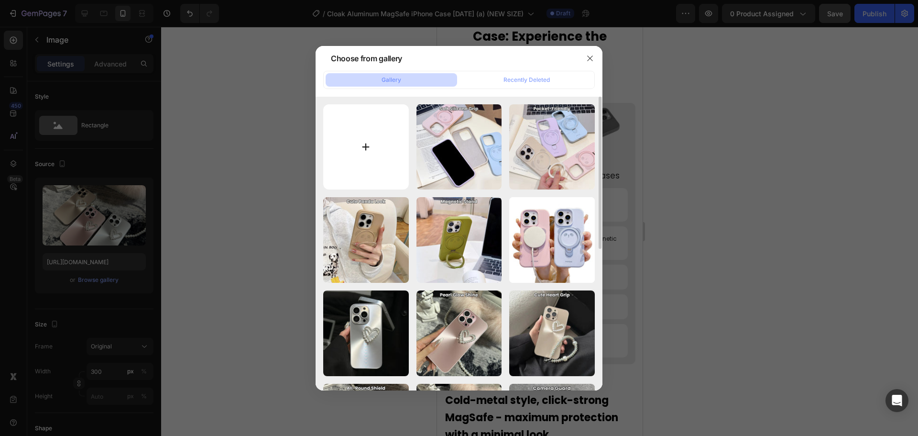
click at [384, 175] on input "file" at bounding box center [366, 147] width 86 height 86
type input "C:\fakepath\H73359699776d4683988e0580ecdb90b22.png_960x960q80.png"
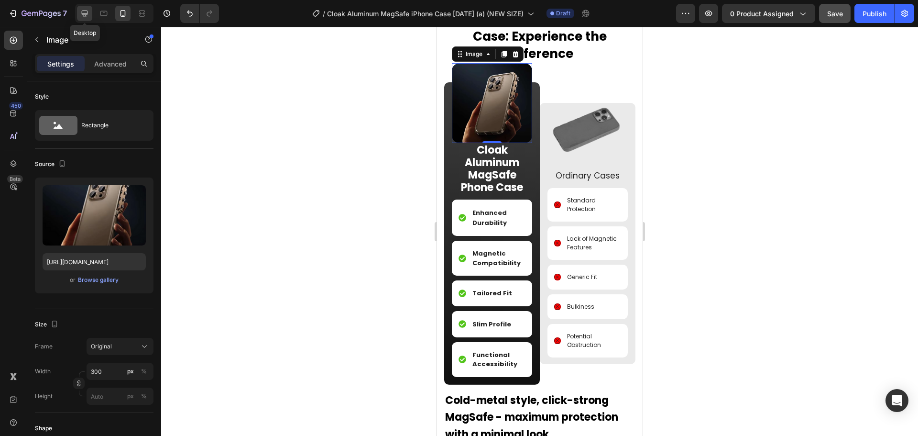
click at [83, 15] on icon at bounding box center [85, 14] width 6 height 6
type input "[URL][DOMAIN_NAME]"
type input "1000"
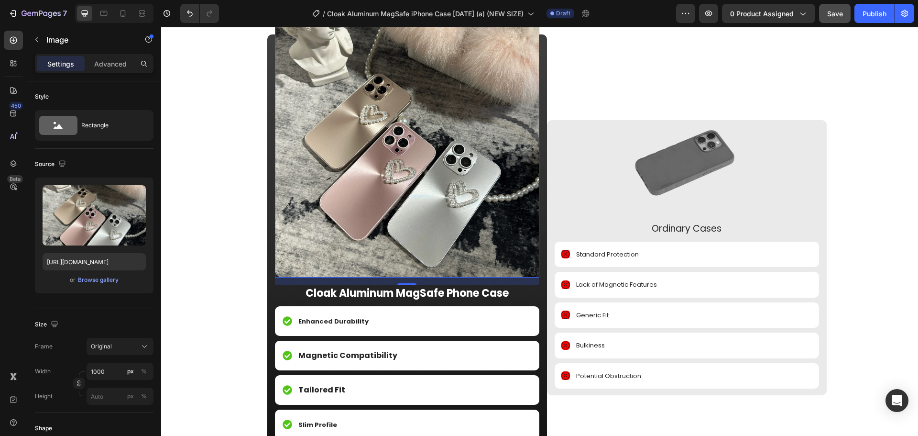
scroll to position [935, 0]
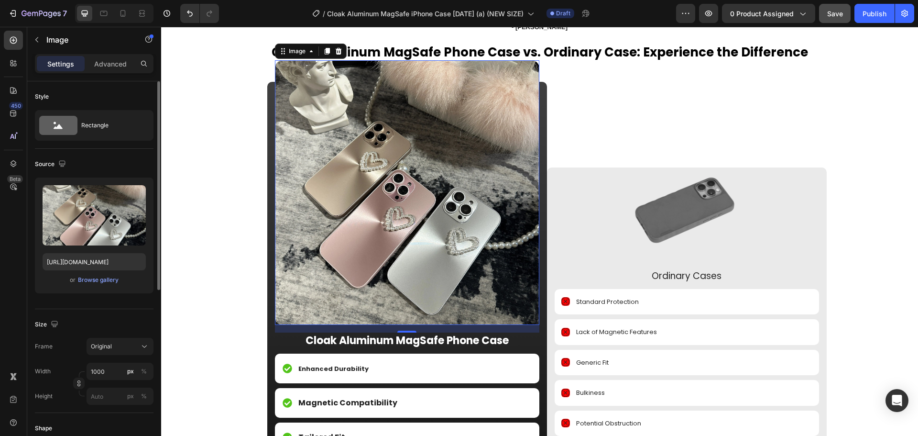
click at [107, 285] on div "or Browse gallery" at bounding box center [94, 279] width 103 height 11
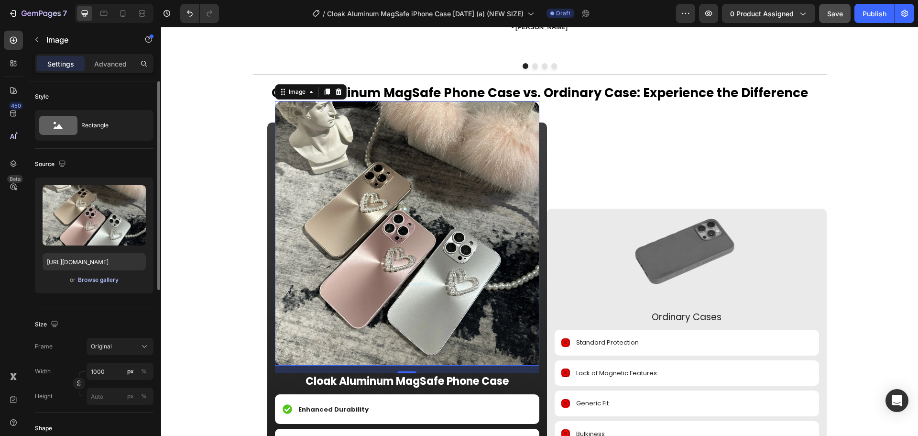
click at [109, 280] on div "Browse gallery" at bounding box center [98, 279] width 41 height 9
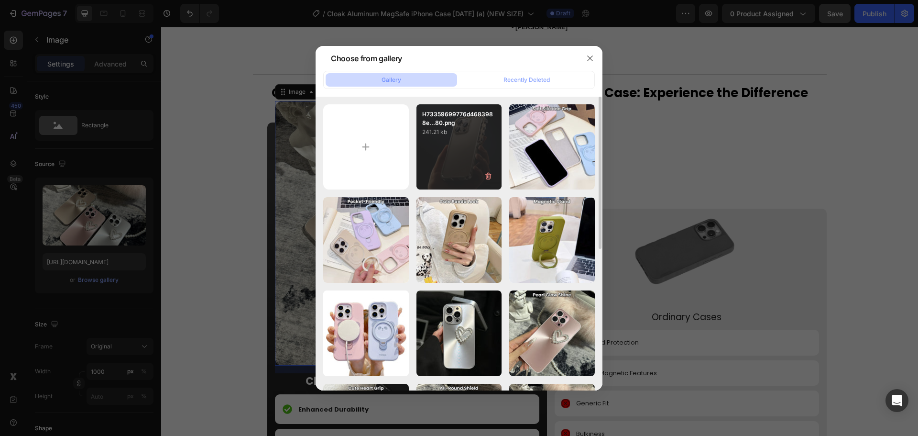
click at [462, 163] on div "H73359699776d4683988e...80.png 241.21 kb" at bounding box center [460, 147] width 86 height 86
type input "[URL][DOMAIN_NAME]"
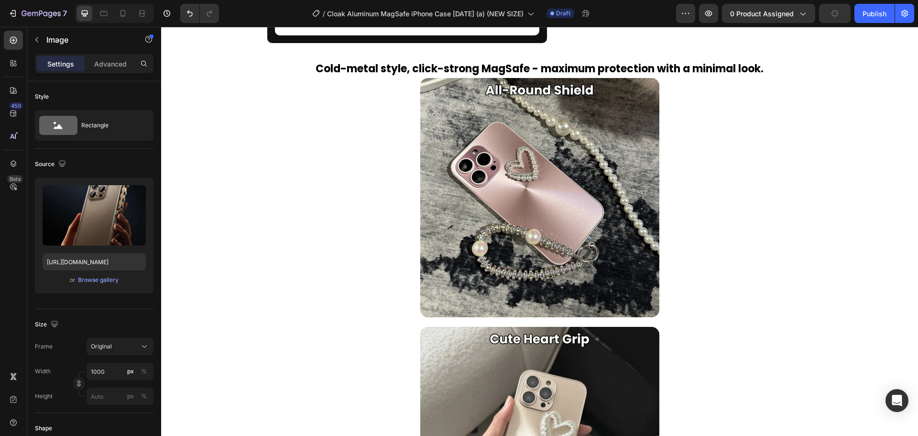
scroll to position [1460, 0]
click at [126, 3] on div "7 Version history / Cloak Aluminum MagSafe iPhone Case [DATE] (a) (NEW SIZE) Dr…" at bounding box center [459, 13] width 918 height 27
click at [126, 8] on div at bounding box center [122, 13] width 15 height 15
type input "300"
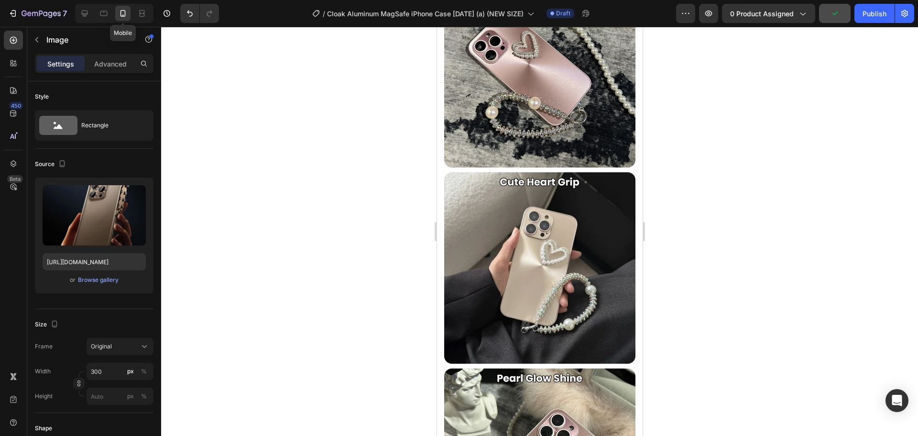
scroll to position [1469, 0]
